Goal: Task Accomplishment & Management: Complete application form

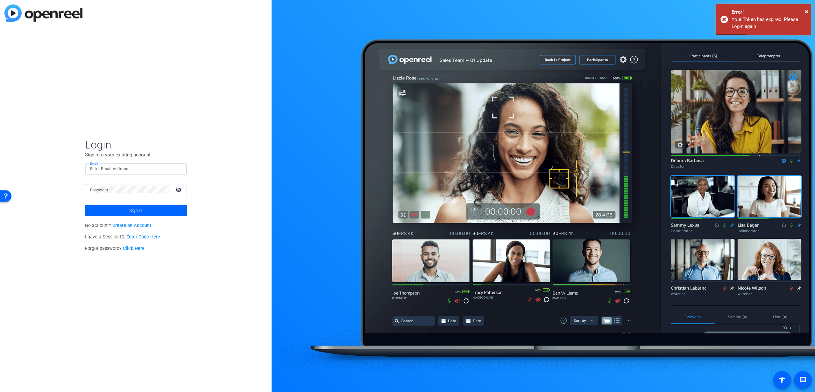
click at [136, 166] on input "Email" at bounding box center [136, 169] width 92 height 8
type input "[EMAIL_ADDRESS][DOMAIN_NAME]"
click at [123, 195] on div at bounding box center [130, 189] width 80 height 11
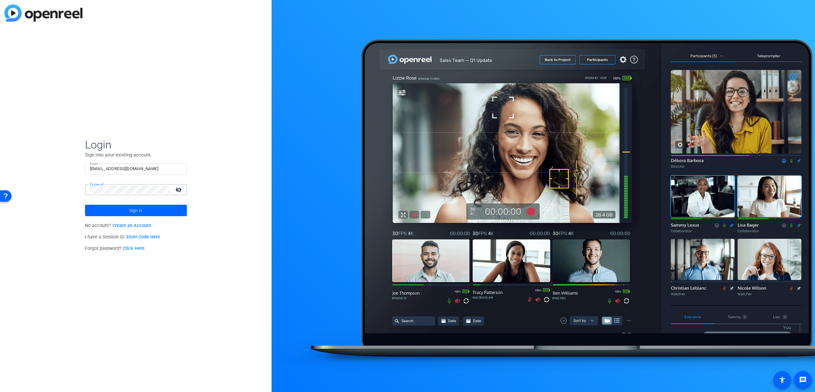
click at [85, 205] on button "Sign in" at bounding box center [136, 210] width 102 height 11
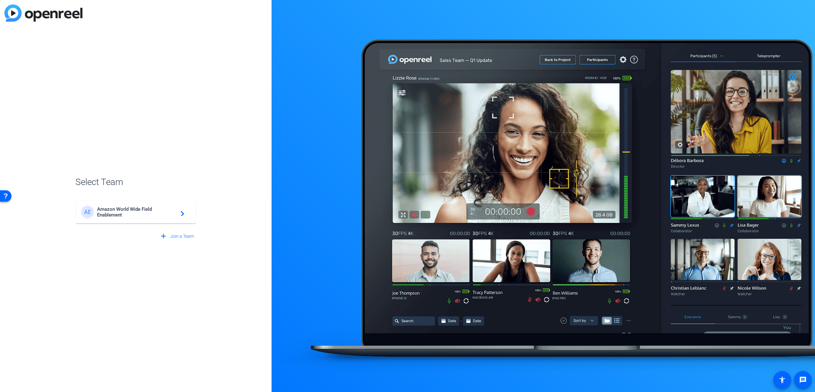
click at [133, 210] on span "Amazon World Wide Field Enablement" at bounding box center [137, 212] width 80 height 11
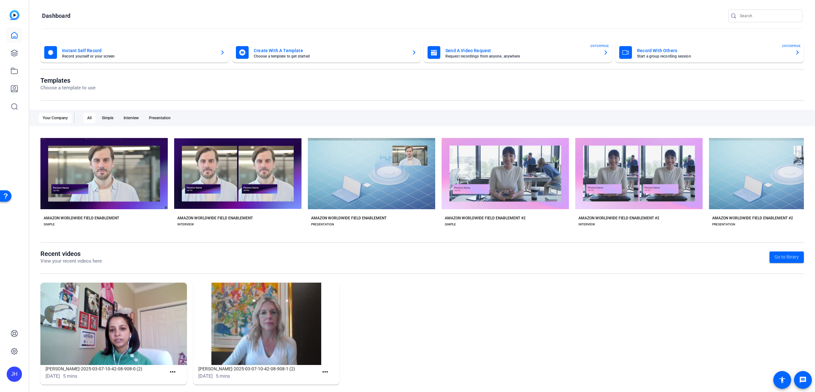
click at [486, 51] on mat-card-title "Send A Video Request" at bounding box center [521, 51] width 153 height 8
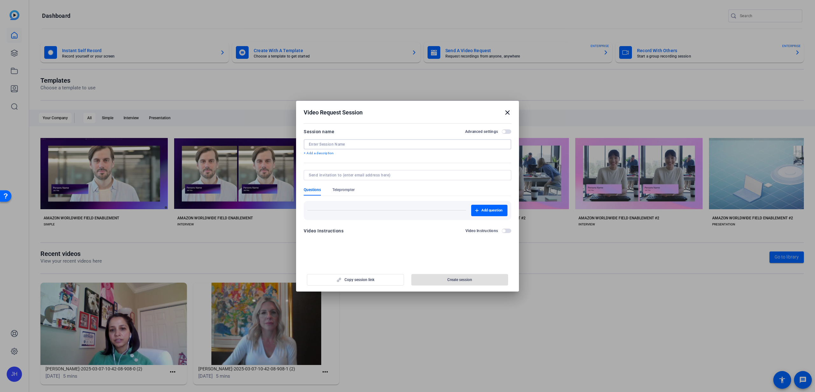
click at [345, 144] on input at bounding box center [407, 144] width 197 height 5
type input "YOUR STORY EP 5"
click at [396, 176] on input at bounding box center [406, 175] width 195 height 5
click at [483, 207] on span "button" at bounding box center [489, 210] width 36 height 15
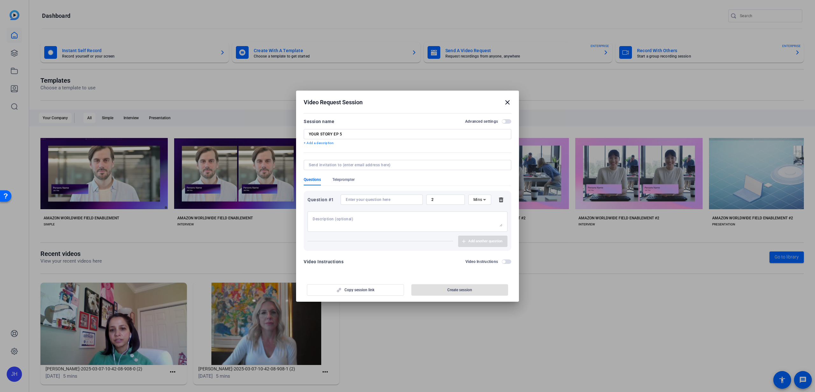
click at [384, 217] on textarea at bounding box center [408, 222] width 190 height 10
type textarea "Introduce yourself! Name, Role, Location, Time at AWS"
click at [400, 201] on input at bounding box center [382, 199] width 72 height 5
drag, startPoint x: 423, startPoint y: 218, endPoint x: 310, endPoint y: 214, distance: 113.1
click at [311, 214] on div "Introduce yourself! Name, Role, Location, Time at AWS" at bounding box center [407, 222] width 200 height 20
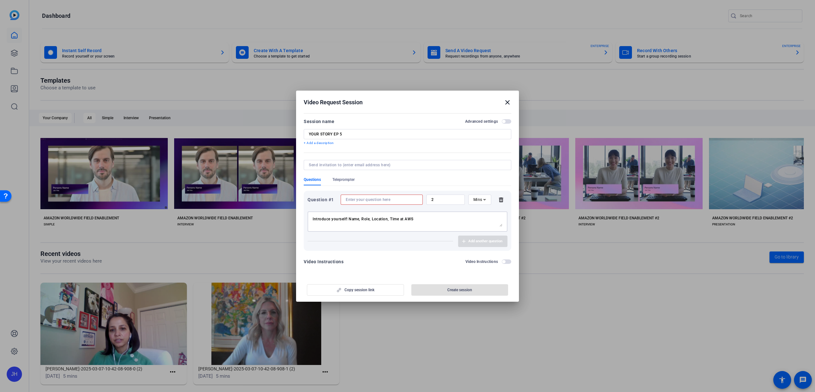
click at [349, 201] on input at bounding box center [382, 199] width 72 height 5
paste input "Introduce yourself! Name, Role, Location, Time at AWS"
type input "Introduce yourself! Name, Role, Location, Time at AWS"
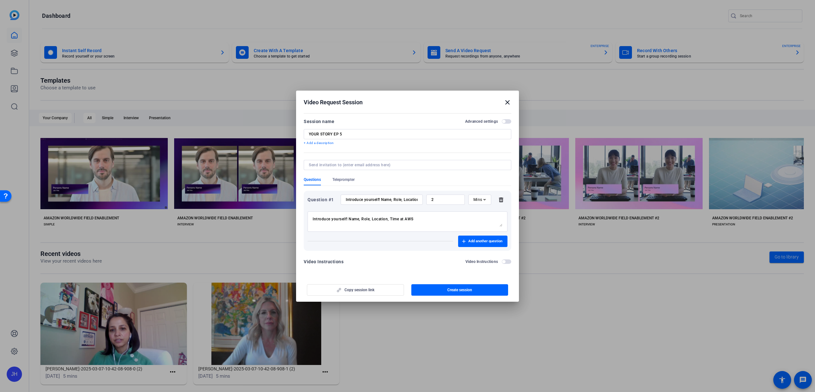
click at [425, 215] on div "Introduce yourself! Name, Role, Location, Time at AWS" at bounding box center [408, 222] width 190 height 20
click at [446, 201] on input "2" at bounding box center [445, 199] width 28 height 5
type input "1"
click at [478, 242] on span "Add another question" at bounding box center [485, 241] width 34 height 5
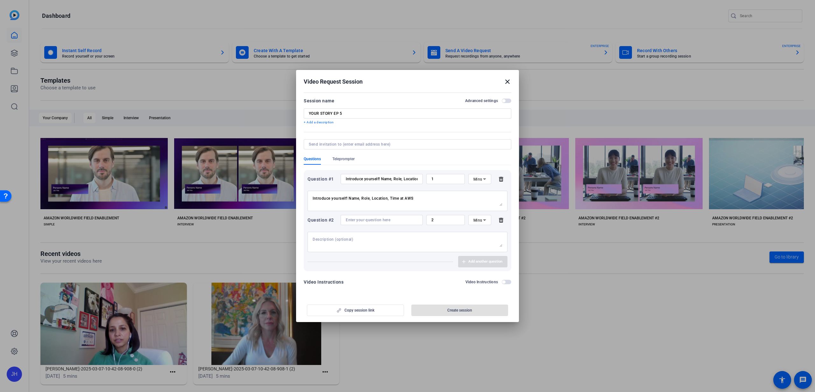
click at [373, 244] on textarea at bounding box center [408, 242] width 190 height 10
click at [351, 222] on input at bounding box center [382, 220] width 72 height 5
paste input "What roles have you had at AWS across Sales Operations? Include responsibilitie…"
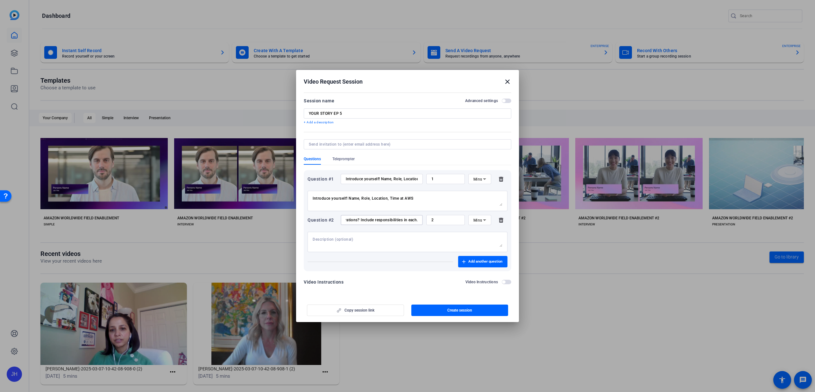
type input "What roles have you had at AWS across Sales Operations? Include responsibilitie…"
click at [446, 224] on div "2" at bounding box center [445, 220] width 28 height 10
drag, startPoint x: 441, startPoint y: 220, endPoint x: 424, endPoint y: 221, distance: 17.2
click at [424, 221] on div "Question #2 What roles have you had at AWS across Sales Operations? Include res…" at bounding box center [407, 220] width 200 height 10
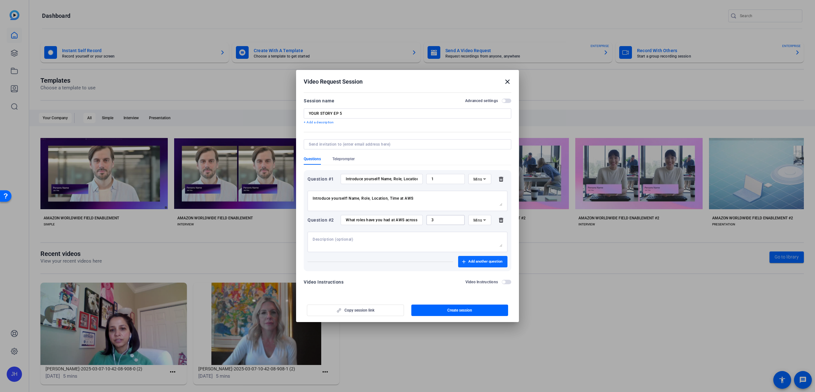
type input "3"
click at [485, 260] on span "Add another question" at bounding box center [485, 261] width 34 height 5
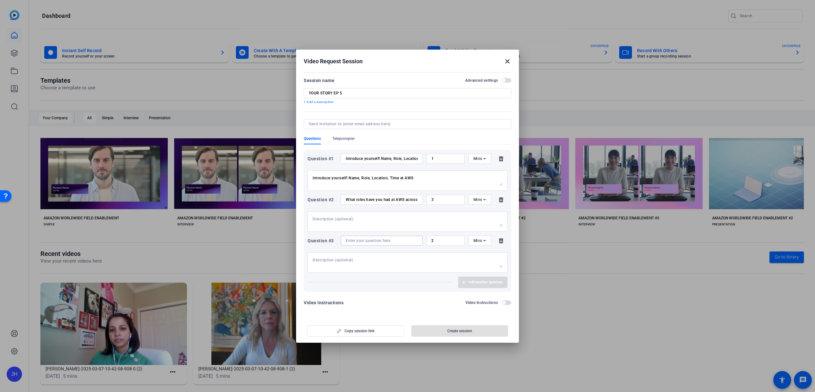
click at [370, 243] on input at bounding box center [382, 240] width 72 height 5
click at [349, 240] on input at bounding box center [382, 240] width 72 height 5
paste input "What skills have you developed at AWS to transition into different roles/teams?"
type input "What skills have you developed at AWS to transition into different roles/teams?"
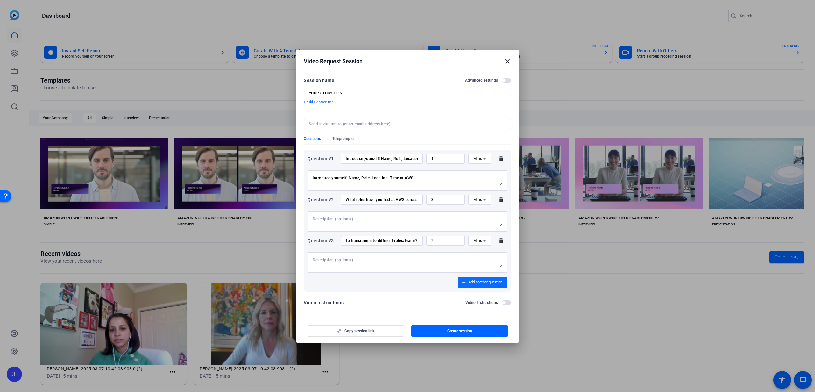
click at [478, 283] on span "Add another question" at bounding box center [485, 282] width 34 height 5
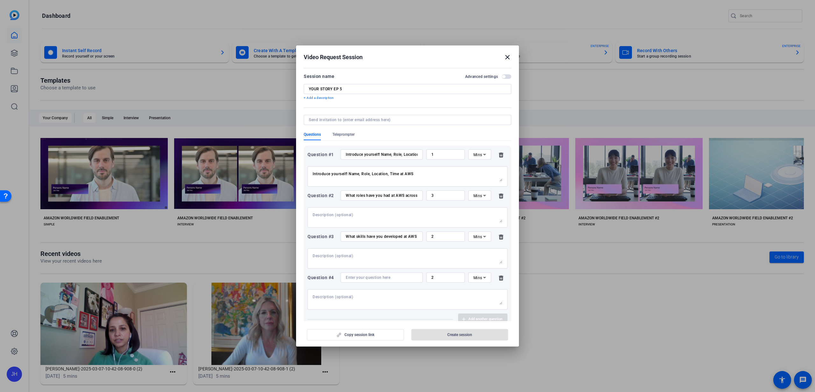
click at [364, 279] on input at bounding box center [382, 277] width 72 height 5
paste input "What is your favorite project in role at AWS?"
type input "What is your favorite project in role at AWS?"
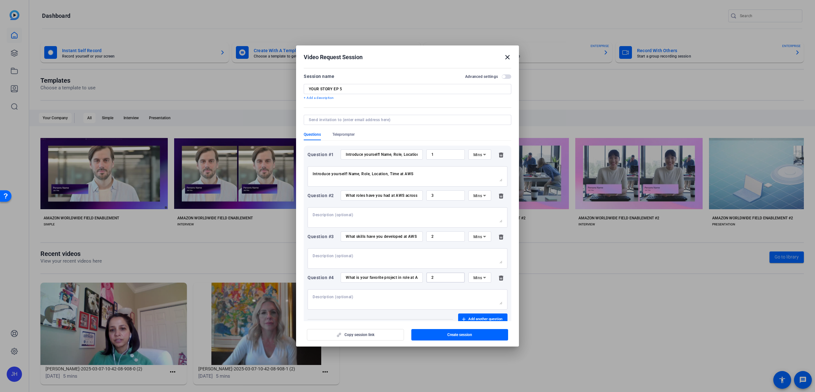
click at [443, 278] on input "2" at bounding box center [445, 277] width 28 height 5
click at [423, 296] on textarea at bounding box center [408, 300] width 190 height 10
click at [435, 278] on input "2" at bounding box center [445, 277] width 28 height 5
click at [426, 298] on textarea at bounding box center [408, 300] width 190 height 10
click at [439, 281] on div "2" at bounding box center [445, 278] width 28 height 10
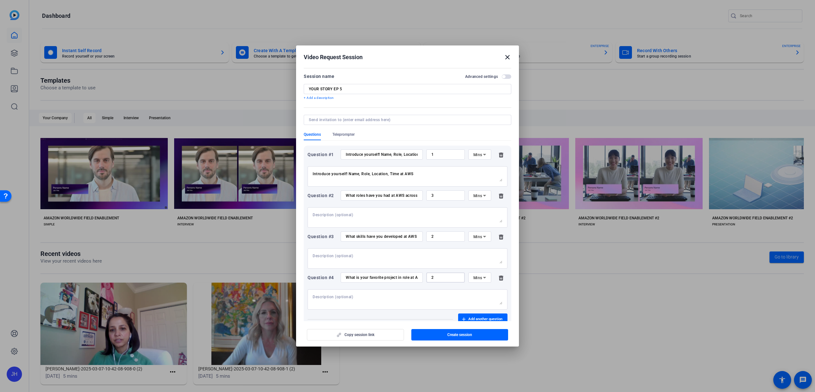
click at [430, 293] on div at bounding box center [408, 300] width 190 height 20
click at [435, 277] on input "2" at bounding box center [445, 277] width 28 height 5
click at [444, 236] on input "2" at bounding box center [445, 236] width 28 height 5
click at [444, 198] on input "3" at bounding box center [445, 195] width 28 height 5
click at [440, 152] on input "1" at bounding box center [445, 154] width 28 height 5
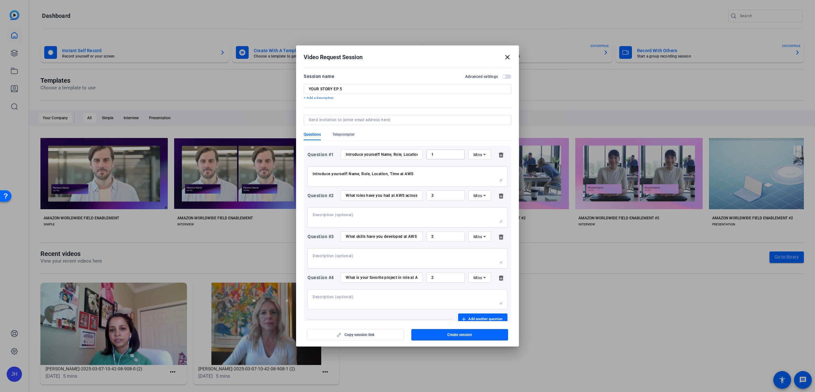
click at [440, 196] on input "3" at bounding box center [445, 195] width 28 height 5
click at [439, 240] on div "2" at bounding box center [445, 237] width 28 height 10
click at [438, 236] on input "2" at bounding box center [445, 236] width 28 height 5
drag, startPoint x: 439, startPoint y: 277, endPoint x: 436, endPoint y: 267, distance: 10.0
click at [439, 277] on input "2" at bounding box center [445, 277] width 28 height 5
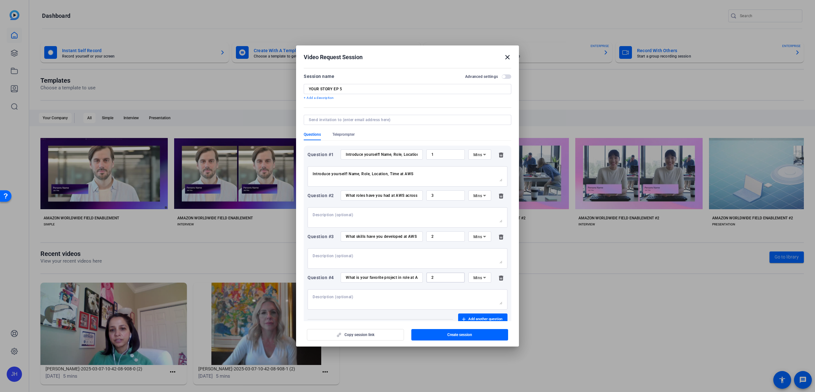
click at [433, 238] on input "2" at bounding box center [445, 236] width 28 height 5
click at [438, 198] on input "3" at bounding box center [445, 195] width 28 height 5
click at [440, 237] on input "2" at bounding box center [445, 236] width 28 height 5
drag, startPoint x: 438, startPoint y: 237, endPoint x: 422, endPoint y: 238, distance: 15.9
click at [422, 238] on div "Question #3 What skills have you developed at AWS to transition into different …" at bounding box center [407, 237] width 200 height 10
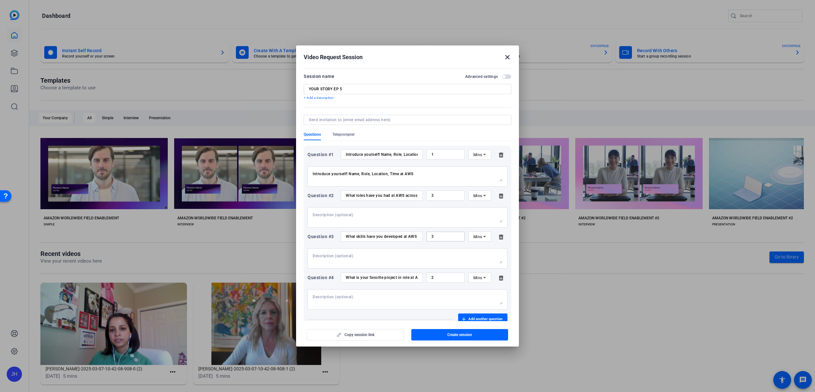
type input "3"
drag, startPoint x: 435, startPoint y: 279, endPoint x: 424, endPoint y: 279, distance: 11.1
click at [426, 279] on div "3" at bounding box center [445, 278] width 39 height 10
type input "3"
click at [447, 270] on div "Question #1 Introduce yourself! Name, Role, Location, Time at AWS 1 Mins Introd…" at bounding box center [408, 237] width 208 height 183
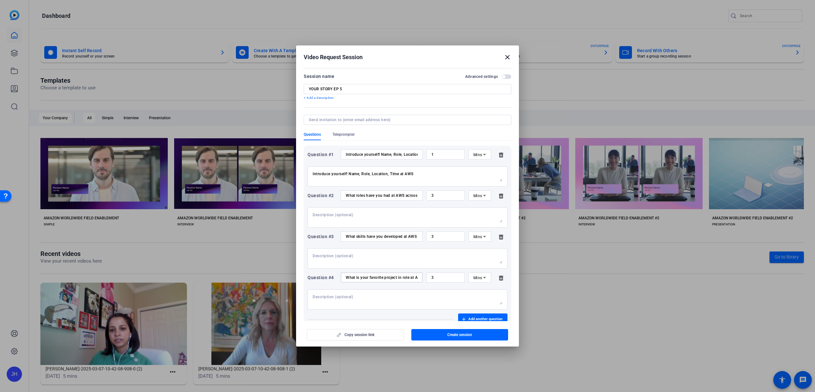
click at [411, 278] on input "What is your favorite project in role at AWS?" at bounding box center [382, 277] width 72 height 5
click at [450, 293] on div at bounding box center [408, 300] width 190 height 20
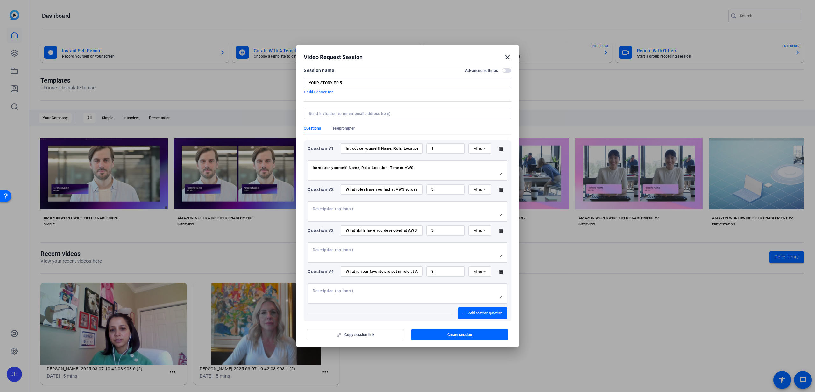
scroll to position [33, 0]
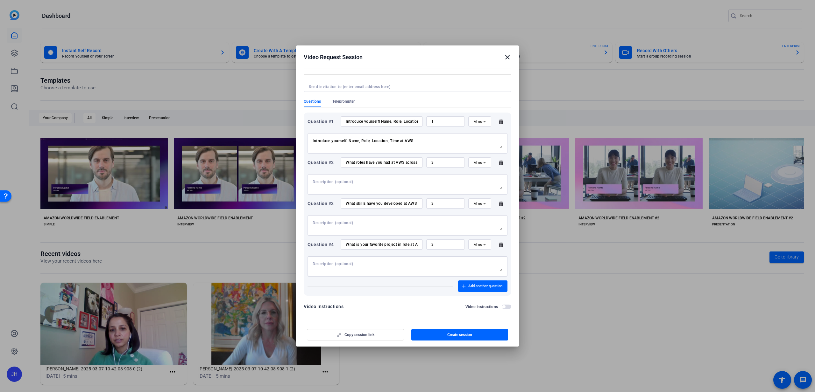
click at [504, 306] on span "button" at bounding box center [507, 307] width 10 height 4
click at [506, 306] on span "button" at bounding box center [507, 307] width 3 height 3
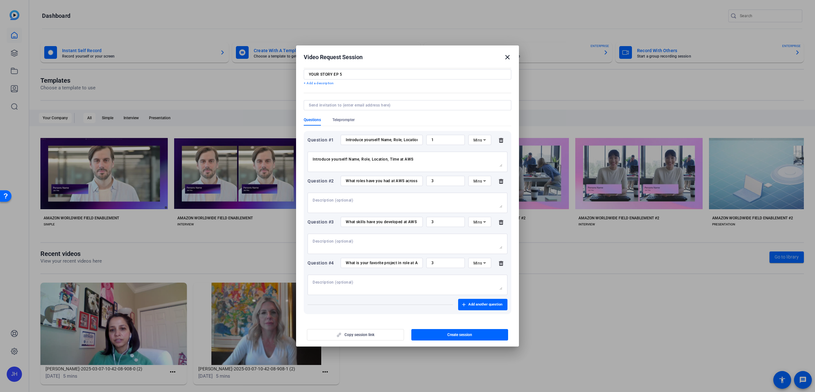
scroll to position [0, 0]
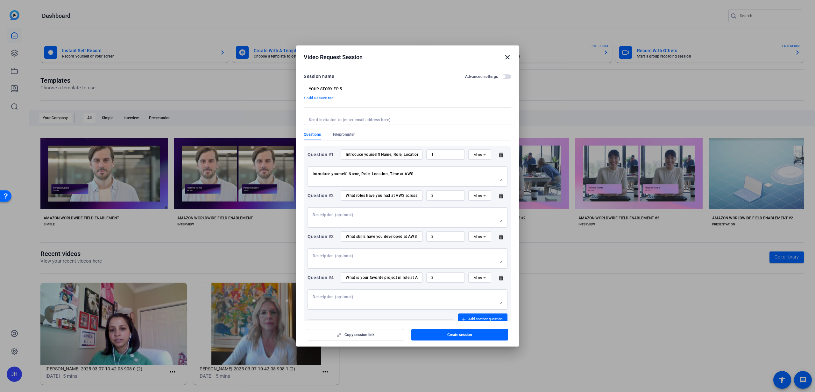
click at [354, 119] on input at bounding box center [406, 119] width 195 height 5
click at [339, 132] on span "Teleprompter" at bounding box center [343, 134] width 22 height 5
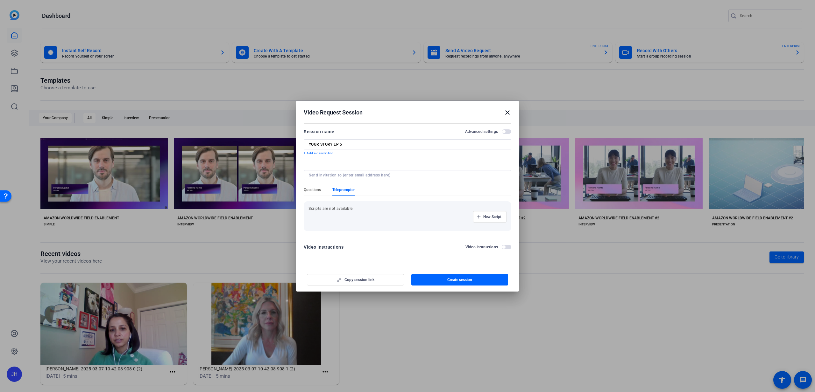
click at [316, 190] on span "Questions" at bounding box center [312, 189] width 17 height 5
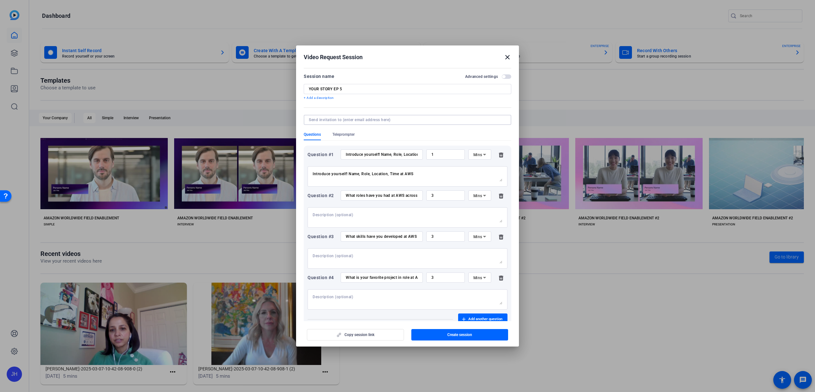
click at [356, 121] on input at bounding box center [406, 119] width 195 height 5
click at [331, 122] on input at bounding box center [406, 119] width 195 height 5
paste input "[EMAIL_ADDRESS][DOMAIN_NAME]"
type input "[EMAIL_ADDRESS][DOMAIN_NAME]"
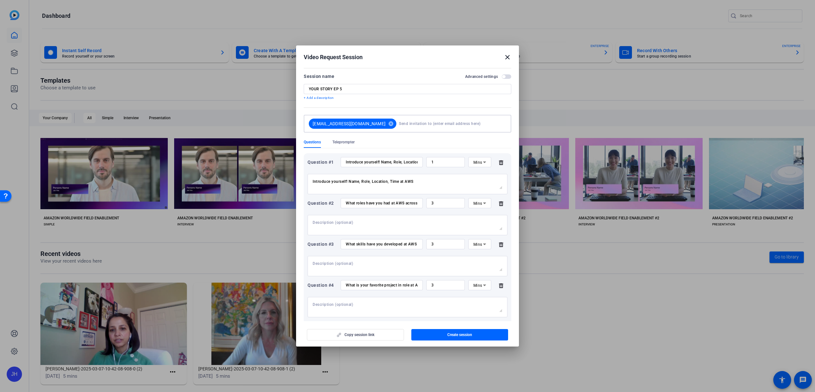
paste input "[EMAIL_ADDRESS][DOMAIN_NAME]"
type input "[EMAIL_ADDRESS][DOMAIN_NAME]"
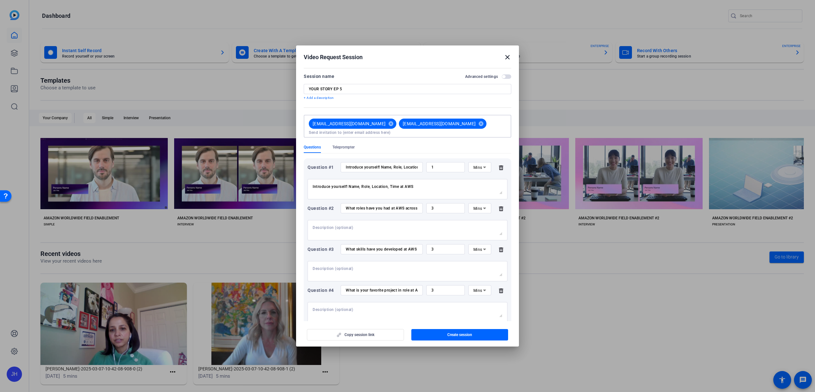
click at [390, 89] on input "YOUR STORY EP 5" at bounding box center [407, 89] width 197 height 5
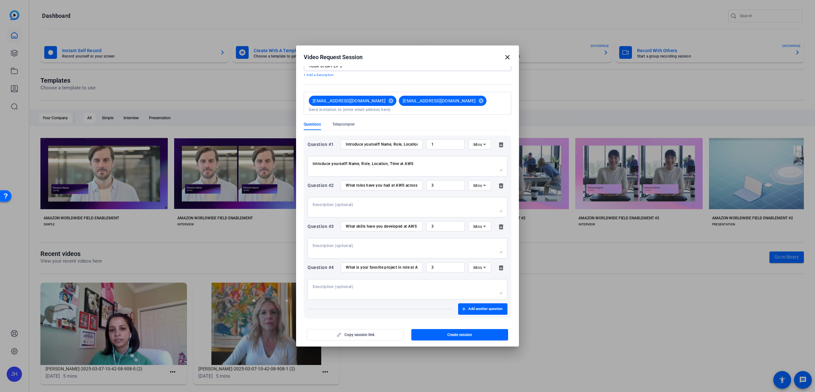
scroll to position [41, 0]
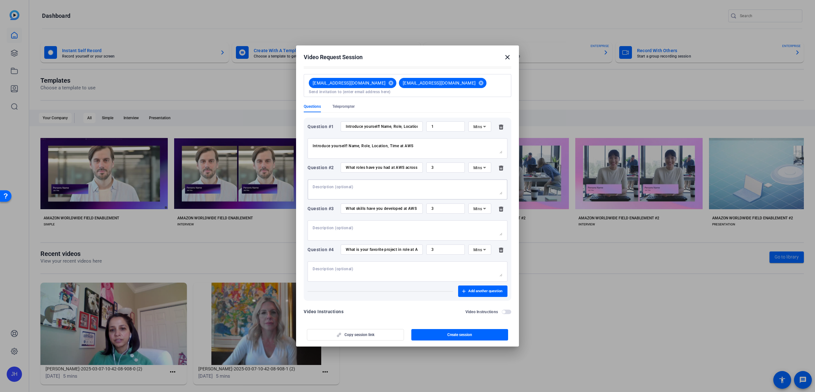
click at [392, 185] on textarea at bounding box center [408, 190] width 190 height 10
click at [395, 165] on input "What roles have you had at AWS across Sales Operations? Include responsibilitie…" at bounding box center [382, 167] width 72 height 5
drag, startPoint x: 345, startPoint y: 162, endPoint x: 481, endPoint y: 173, distance: 136.4
click at [481, 173] on div "Question #2 What roles have you had at AWS across Sales Operations? Include res…" at bounding box center [407, 181] width 200 height 37
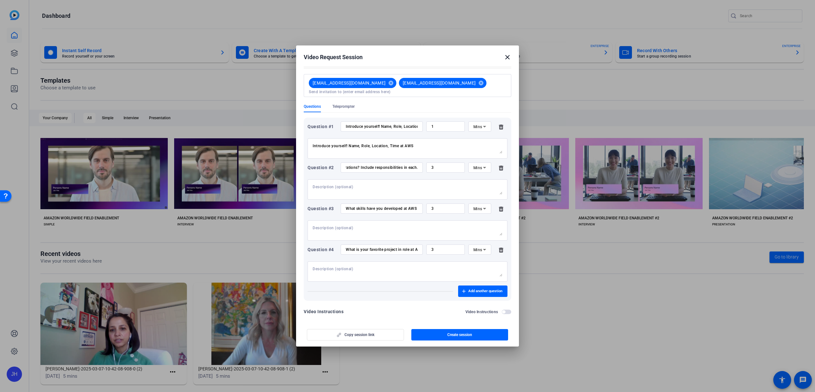
click at [402, 180] on div at bounding box center [408, 190] width 190 height 20
click at [395, 185] on textarea at bounding box center [408, 190] width 190 height 10
paste textarea "What roles have you had at AWS across Sales Operations? Include responsibilitie…"
type textarea "What roles have you had at AWS across Sales Operations? Include responsibilitie…"
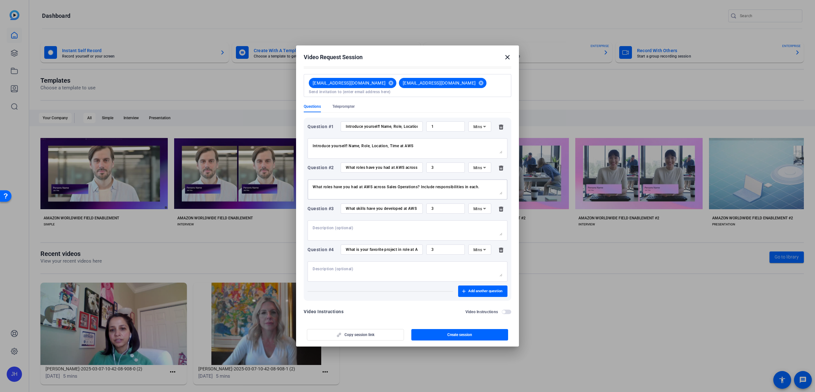
click at [402, 206] on input "What skills have you developed at AWS to transition into different roles/teams?" at bounding box center [382, 208] width 72 height 5
drag, startPoint x: 346, startPoint y: 202, endPoint x: 477, endPoint y: 206, distance: 131.8
click at [477, 206] on div "Question #3 What skills have you developed at AWS to transition into different …" at bounding box center [407, 209] width 200 height 10
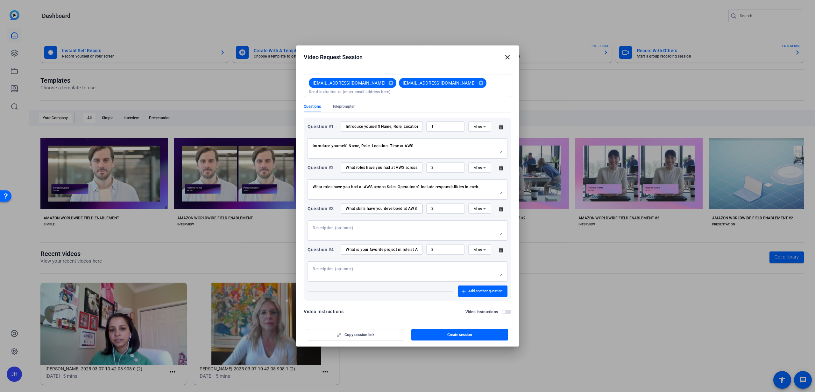
click at [348, 226] on textarea at bounding box center [408, 231] width 190 height 10
paste textarea "What skills have you developed at AWS to transition into different roles/teams?"
type textarea "What skills have you developed at AWS to transition into different roles/teams?"
click at [368, 247] on input "What is your favorite project in role at AWS?" at bounding box center [382, 249] width 72 height 5
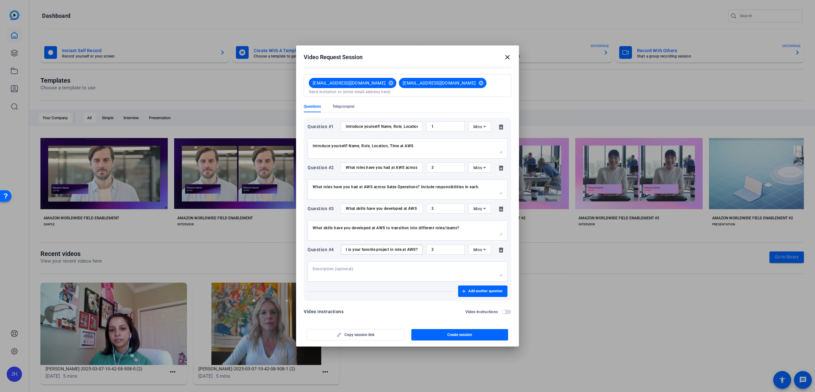
drag, startPoint x: 345, startPoint y: 243, endPoint x: 482, endPoint y: 247, distance: 136.9
click at [482, 247] on div "Question #4 What is your favorite project in role at AWS? 3 Mins" at bounding box center [407, 250] width 200 height 10
click at [386, 267] on textarea at bounding box center [408, 272] width 190 height 10
paste textarea "What is your favorite project in role at AWS?"
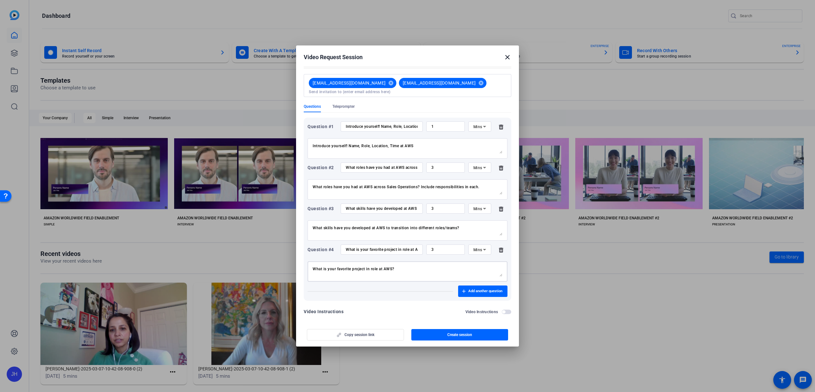
type textarea "What is your favorite project in role at AWS?"
click at [443, 247] on input "3" at bounding box center [445, 249] width 28 height 5
type input "2"
click at [425, 262] on div "What is your favorite project in role at AWS?" at bounding box center [408, 272] width 190 height 20
click at [439, 206] on input "3" at bounding box center [445, 208] width 28 height 5
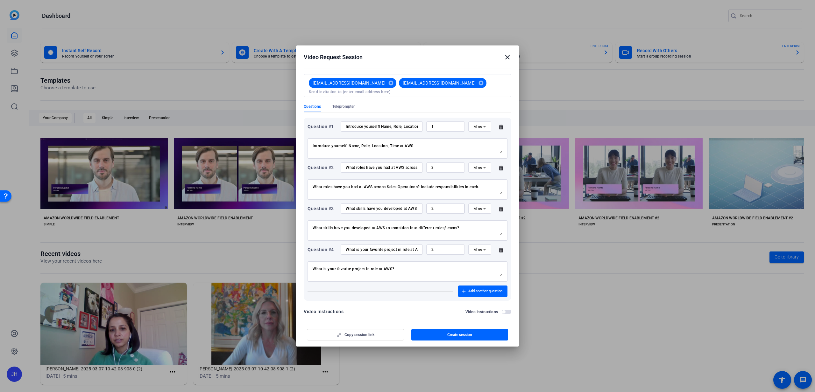
type input "2"
click at [432, 165] on input "3" at bounding box center [445, 167] width 28 height 5
type input "2"
click at [406, 267] on textarea "What is your favorite project in role at AWS?" at bounding box center [408, 272] width 190 height 10
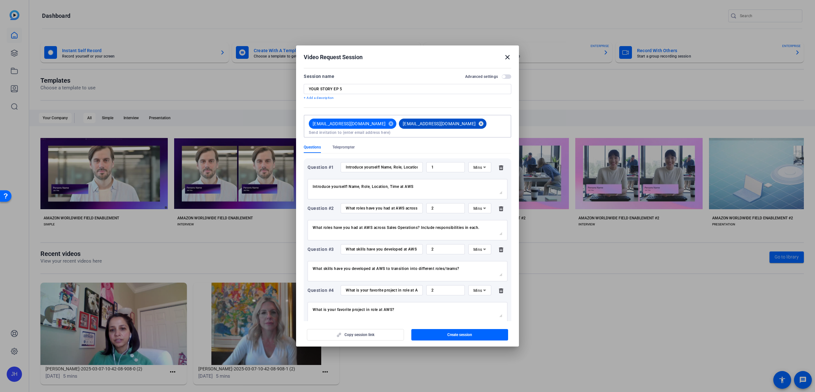
click at [476, 125] on mat-icon "cancel" at bounding box center [481, 124] width 11 height 6
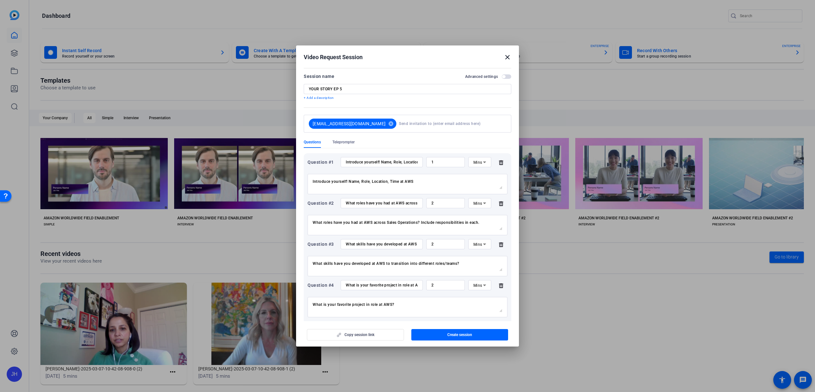
click at [418, 124] on input at bounding box center [451, 123] width 105 height 13
paste input "[EMAIL_ADDRESS][DOMAIN_NAME]"
type input "[EMAIL_ADDRESS][DOMAIN_NAME]"
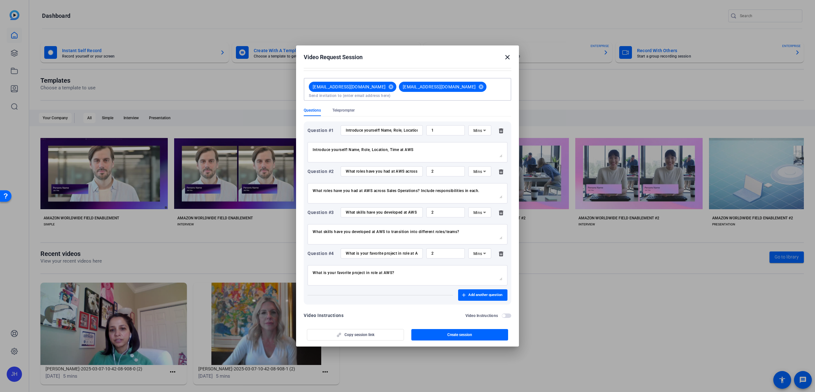
scroll to position [37, 0]
click at [420, 147] on textarea "Introduce yourself! Name, Role, Location, Time at AWS" at bounding box center [408, 152] width 190 height 10
click at [467, 229] on textarea "What skills have you developed at AWS to transition into different roles/teams?" at bounding box center [408, 234] width 190 height 10
click at [447, 265] on div "What is your favorite project in role at AWS?" at bounding box center [408, 275] width 190 height 20
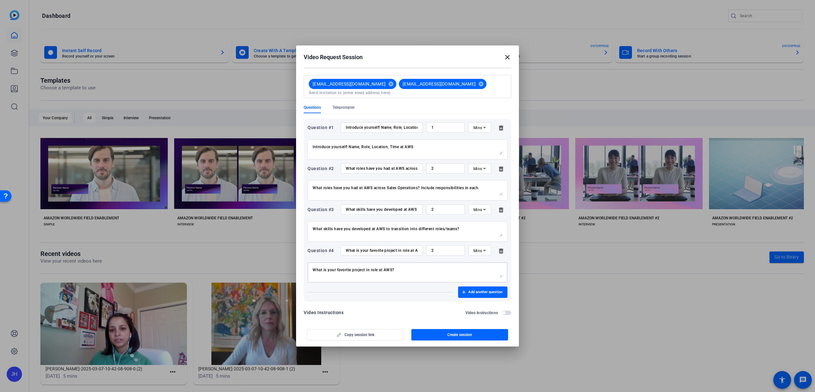
scroll to position [41, 0]
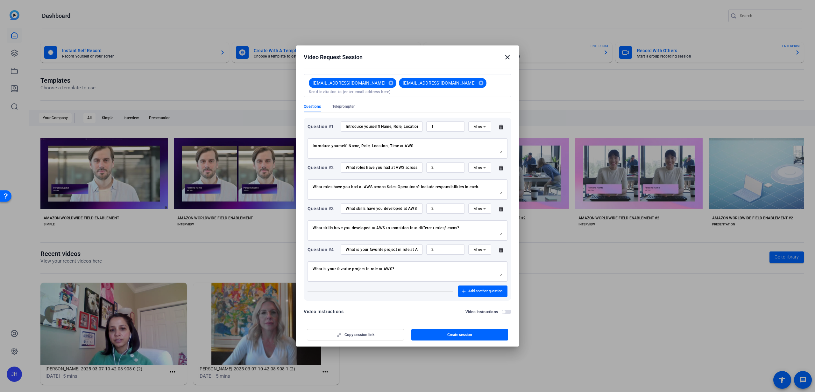
click at [370, 267] on textarea "What is your favorite project in role at AWS?" at bounding box center [408, 272] width 190 height 10
type textarea "What is your favorite project in a role at AWS?"
drag, startPoint x: 402, startPoint y: 245, endPoint x: 416, endPoint y: 261, distance: 21.7
click at [402, 247] on input "What is your favorite project in role at AWS?" at bounding box center [382, 249] width 72 height 5
type input "What is your favorite project in a role at AWS?"
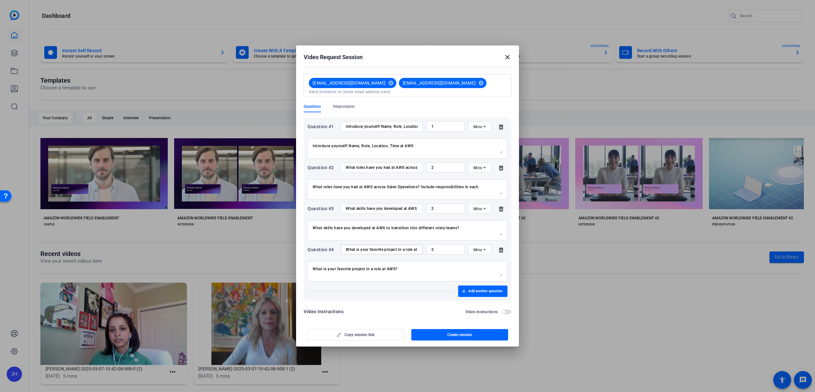
click at [422, 270] on textarea "What is your favorite project in a role at AWS?" at bounding box center [408, 272] width 190 height 10
click at [381, 334] on div "Copy session link Create session" at bounding box center [408, 333] width 208 height 16
click at [445, 334] on span "button" at bounding box center [459, 335] width 97 height 15
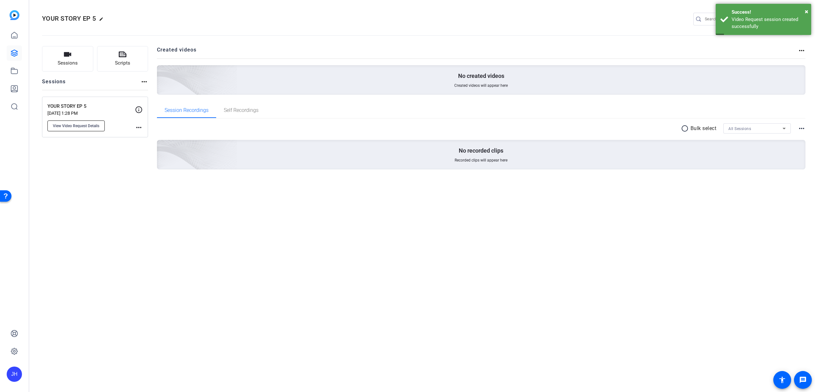
click at [83, 127] on span "View Video Request Details" at bounding box center [76, 125] width 46 height 5
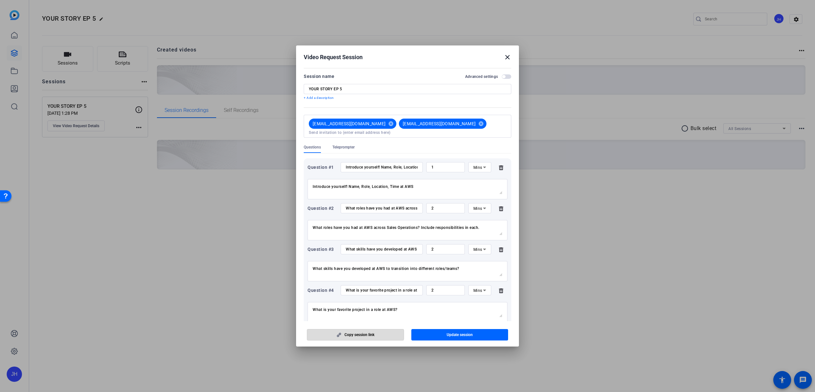
click at [347, 331] on span "button" at bounding box center [355, 335] width 96 height 15
click at [506, 57] on mat-icon "close" at bounding box center [508, 57] width 8 height 8
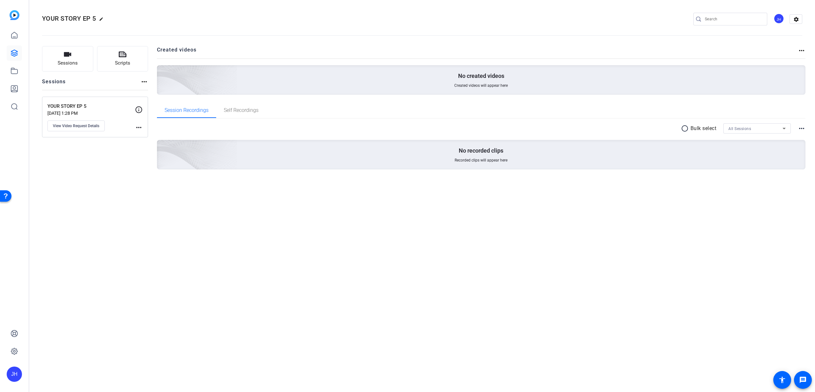
click at [142, 82] on mat-icon "more_horiz" at bounding box center [144, 82] width 8 height 8
click at [142, 82] on div at bounding box center [407, 196] width 815 height 392
click at [139, 109] on icon at bounding box center [139, 110] width 8 height 8
click at [139, 129] on mat-icon "more_horiz" at bounding box center [139, 128] width 8 height 8
click at [116, 129] on div at bounding box center [407, 196] width 815 height 392
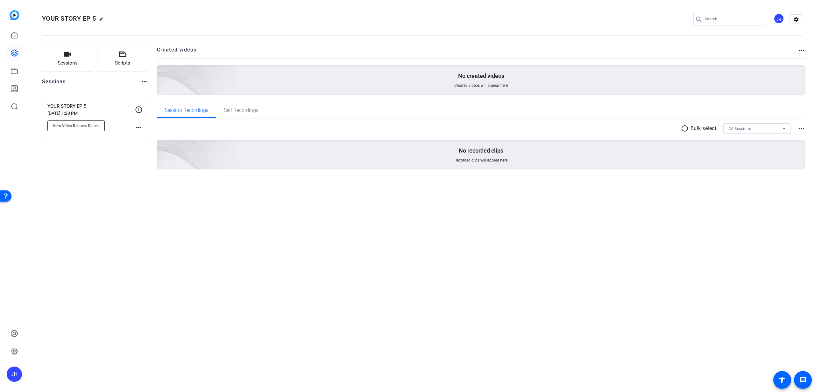
click at [95, 128] on span "View Video Request Details" at bounding box center [76, 125] width 46 height 5
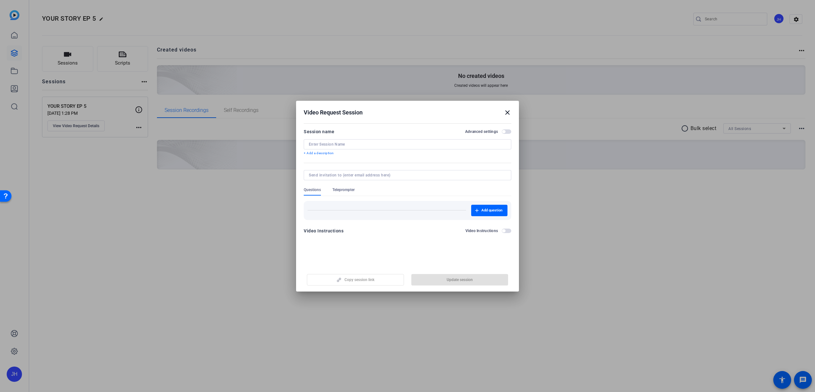
type input "YOUR STORY EP 5"
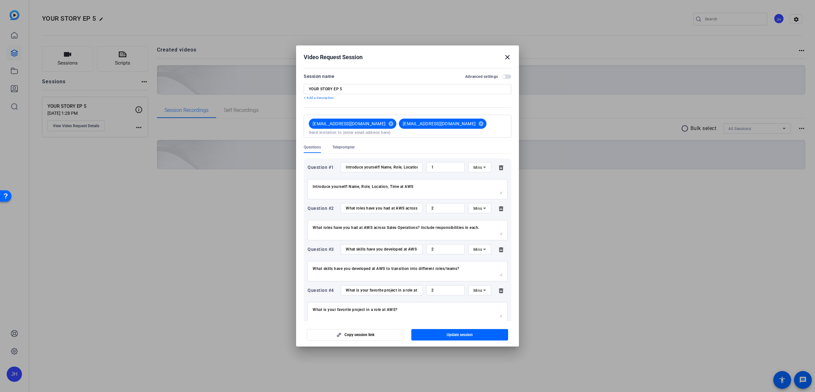
click at [506, 57] on mat-icon "close" at bounding box center [508, 57] width 8 height 8
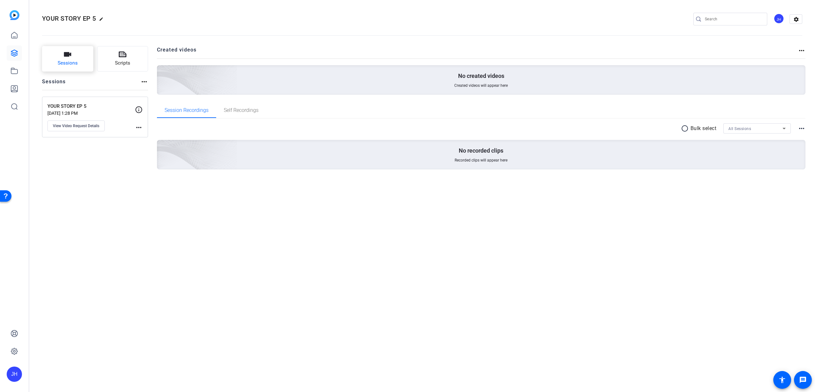
click at [74, 59] on button "Sessions" at bounding box center [67, 58] width 51 height 25
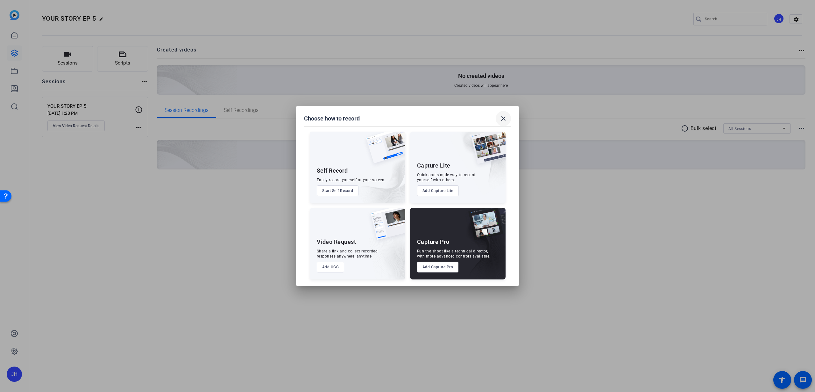
click at [508, 118] on span at bounding box center [503, 118] width 15 height 15
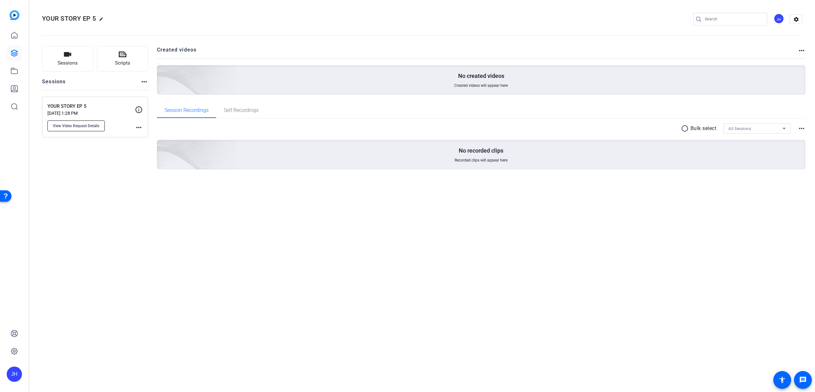
click at [90, 125] on span "View Video Request Details" at bounding box center [76, 125] width 46 height 5
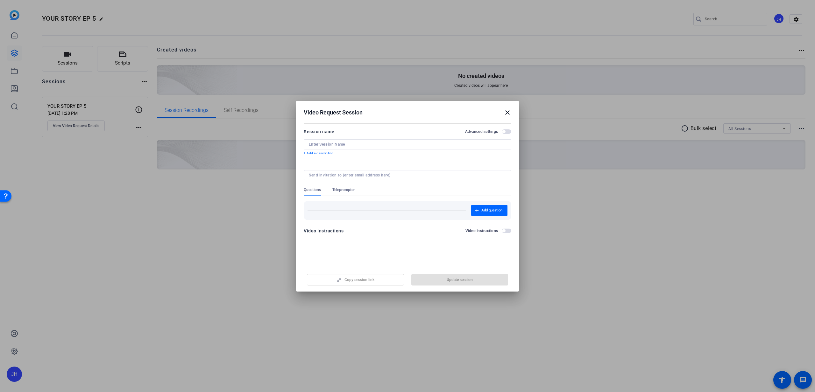
type input "YOUR STORY EP 5"
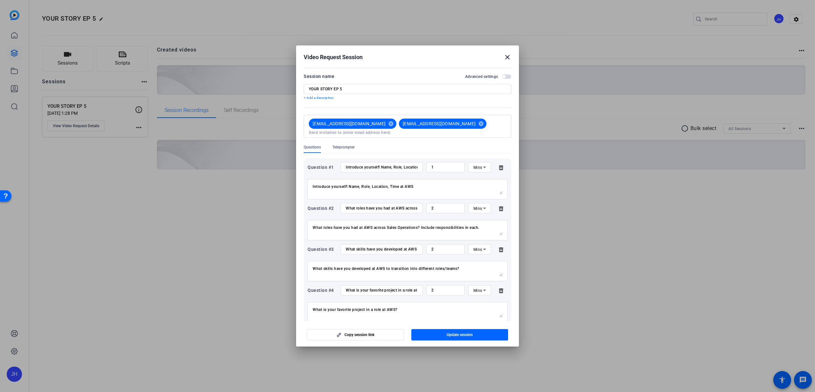
click at [508, 56] on mat-icon "close" at bounding box center [508, 57] width 8 height 8
